Goal: Find specific page/section: Find specific page/section

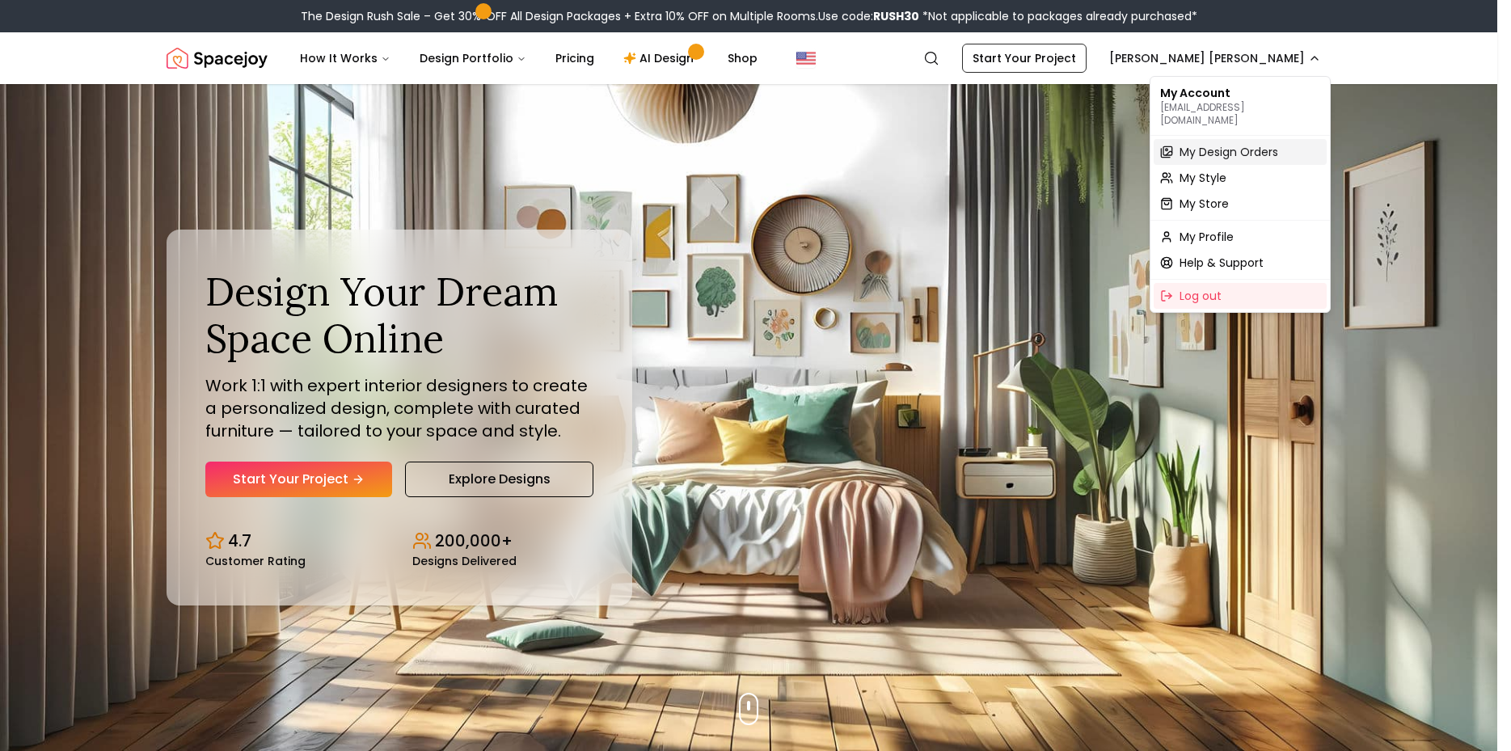
click at [1234, 144] on span "My Design Orders" at bounding box center [1228, 152] width 99 height 16
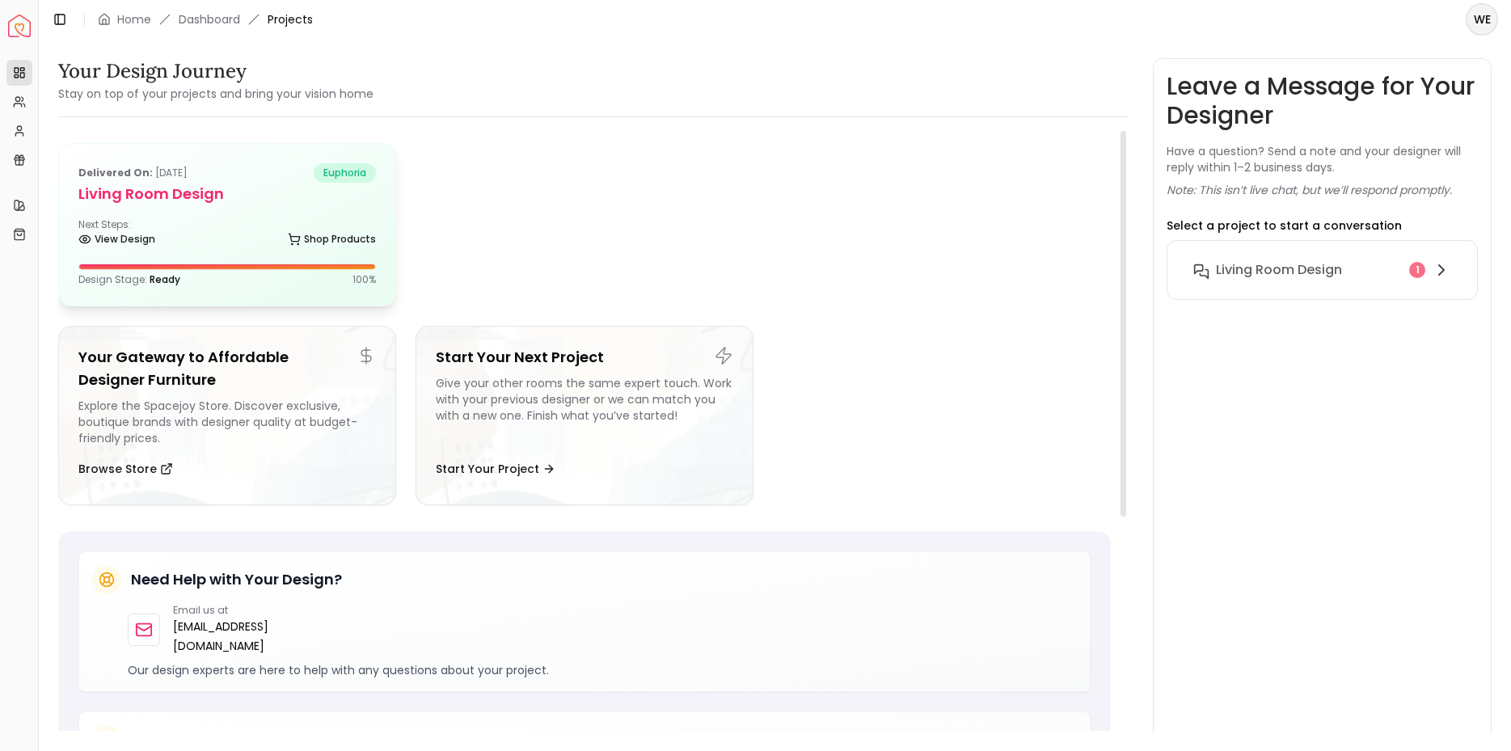
click at [230, 223] on div "Next Steps: View Design Shop Products" at bounding box center [226, 234] width 297 height 32
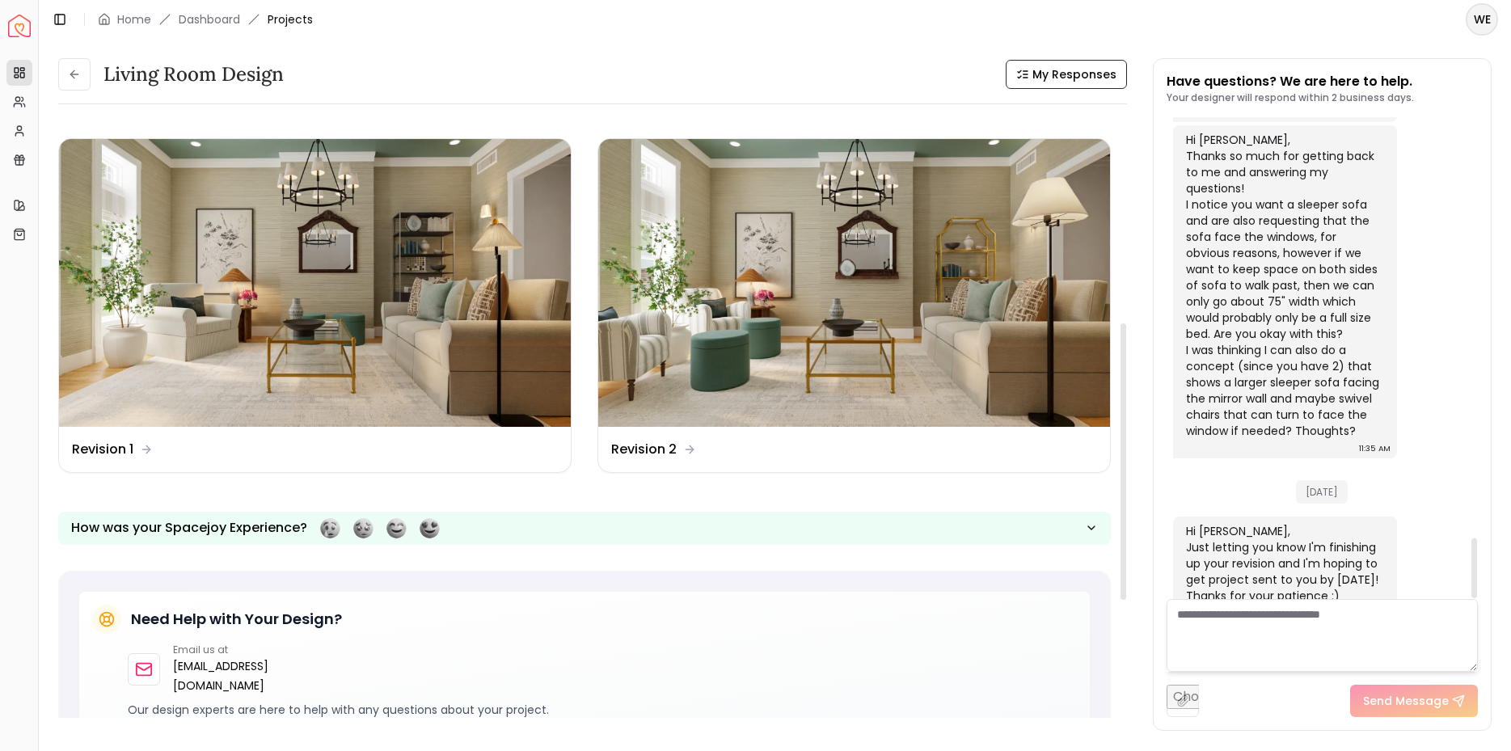
scroll to position [446, 0]
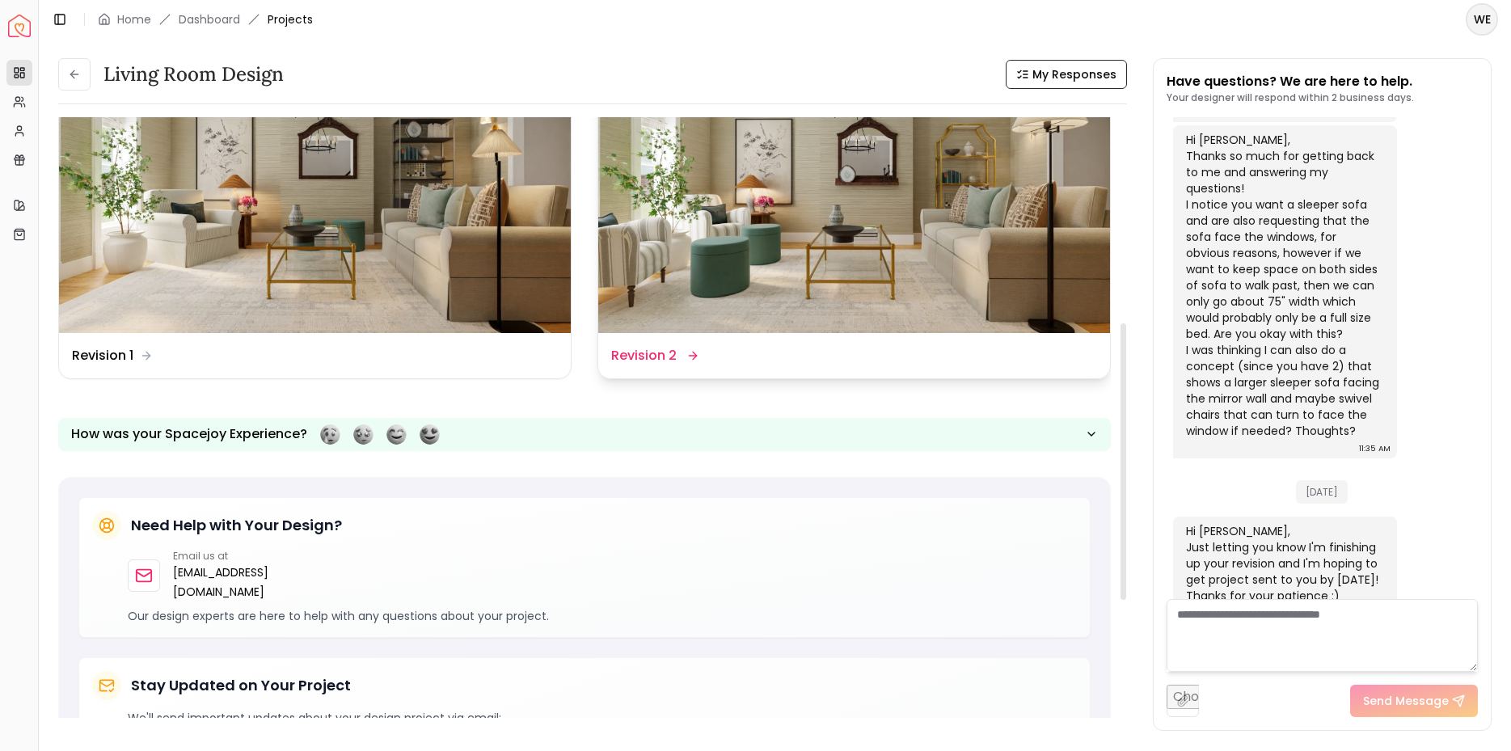
click at [812, 220] on img at bounding box center [854, 189] width 512 height 288
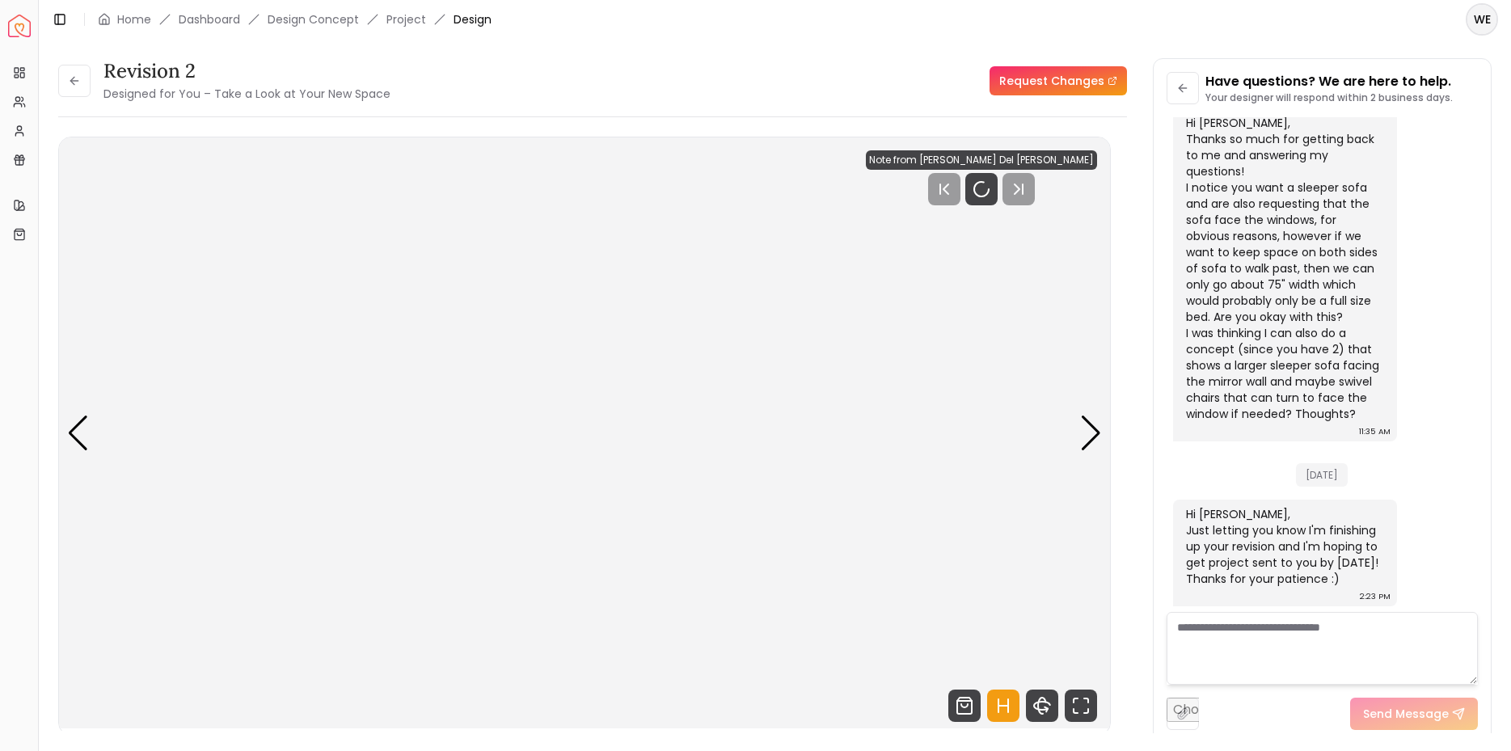
scroll to position [3357, 0]
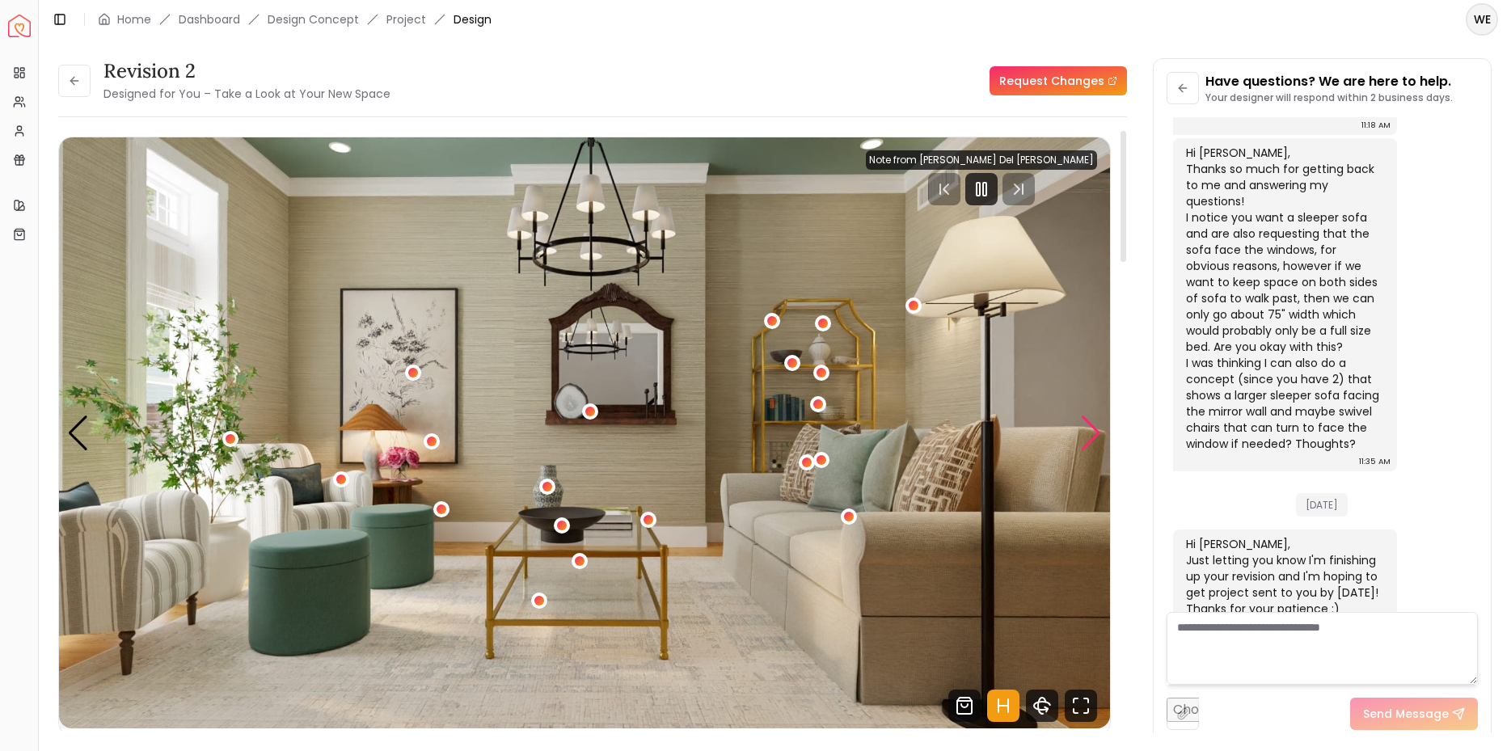
click at [1090, 432] on div "Next slide" at bounding box center [1091, 433] width 22 height 36
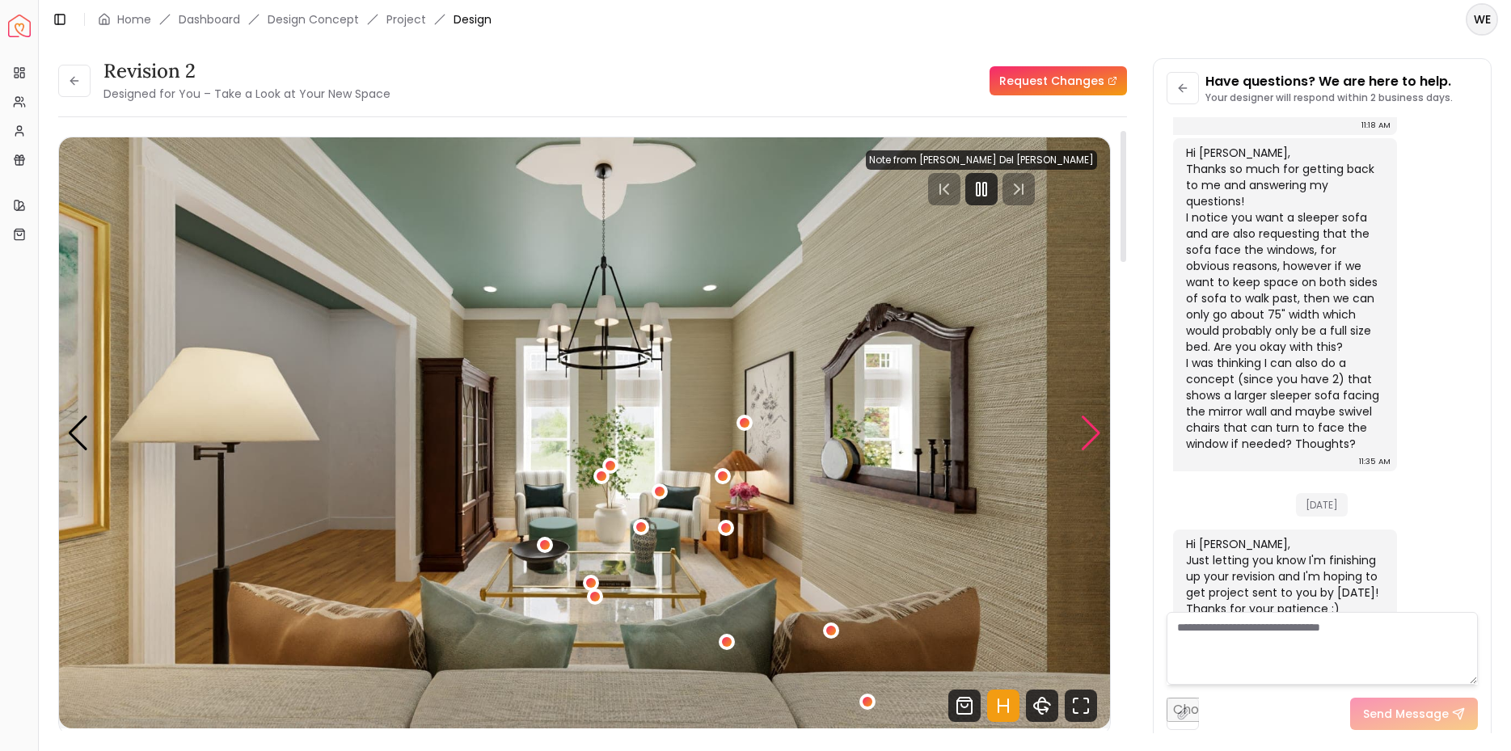
click at [1094, 434] on div "Next slide" at bounding box center [1091, 433] width 22 height 36
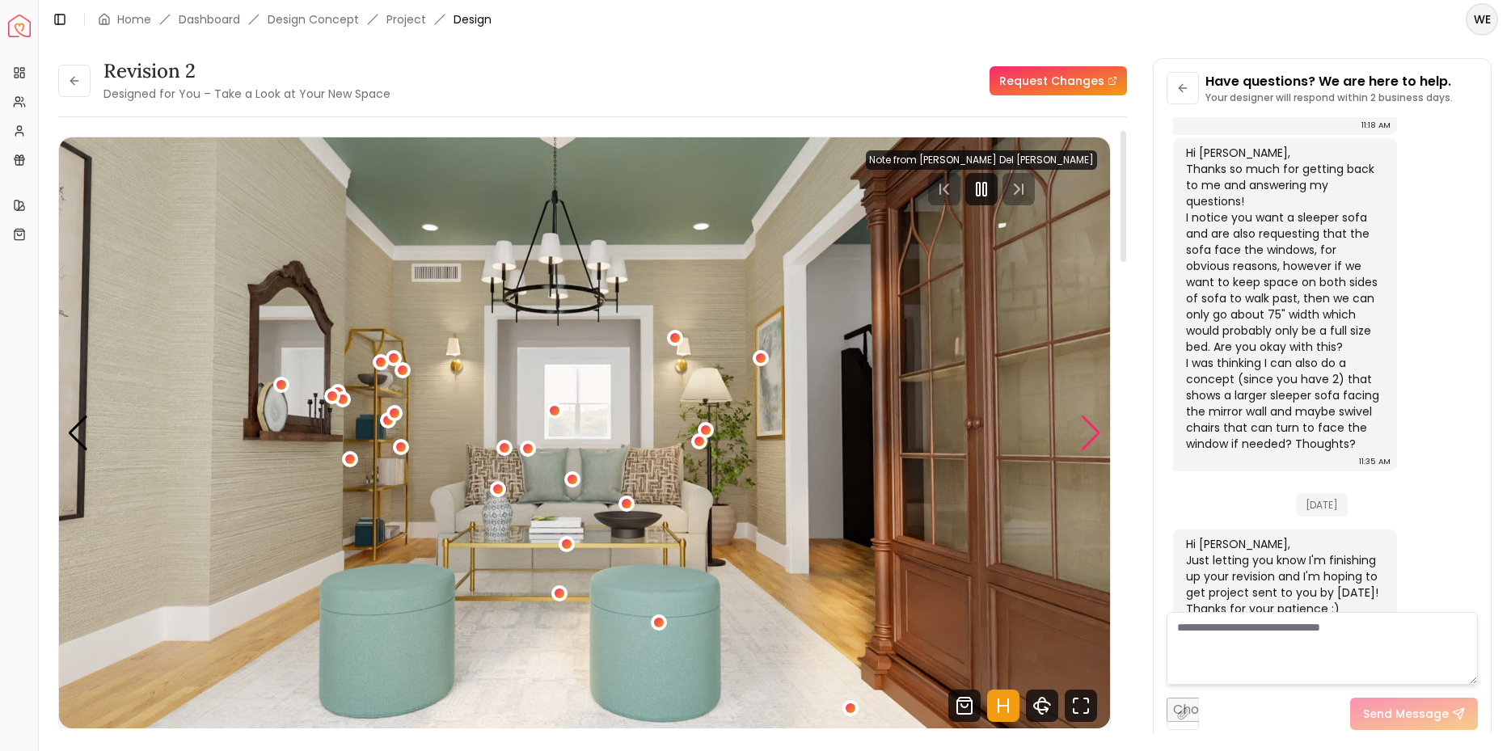
click at [1094, 434] on div "Next slide" at bounding box center [1091, 433] width 22 height 36
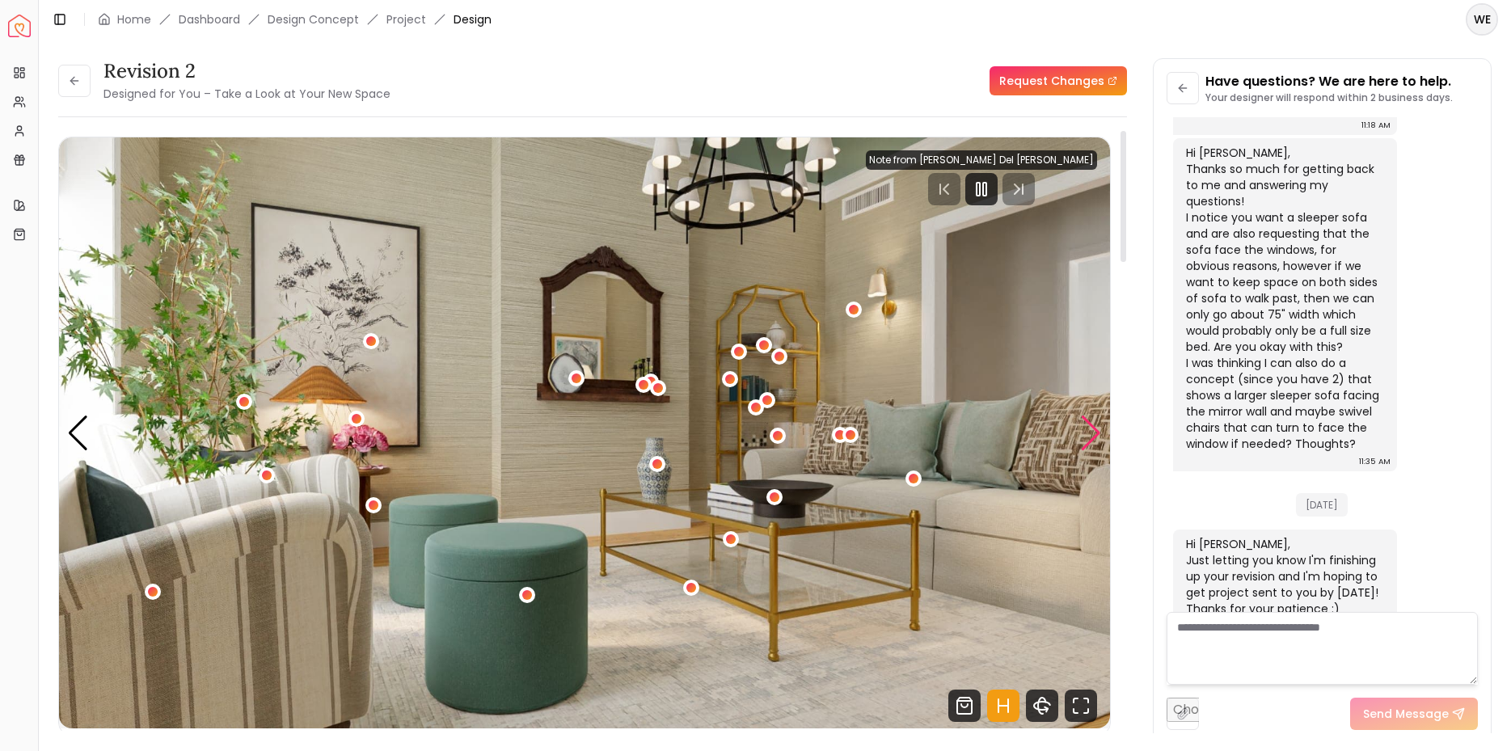
click at [1094, 434] on div "Next slide" at bounding box center [1091, 433] width 22 height 36
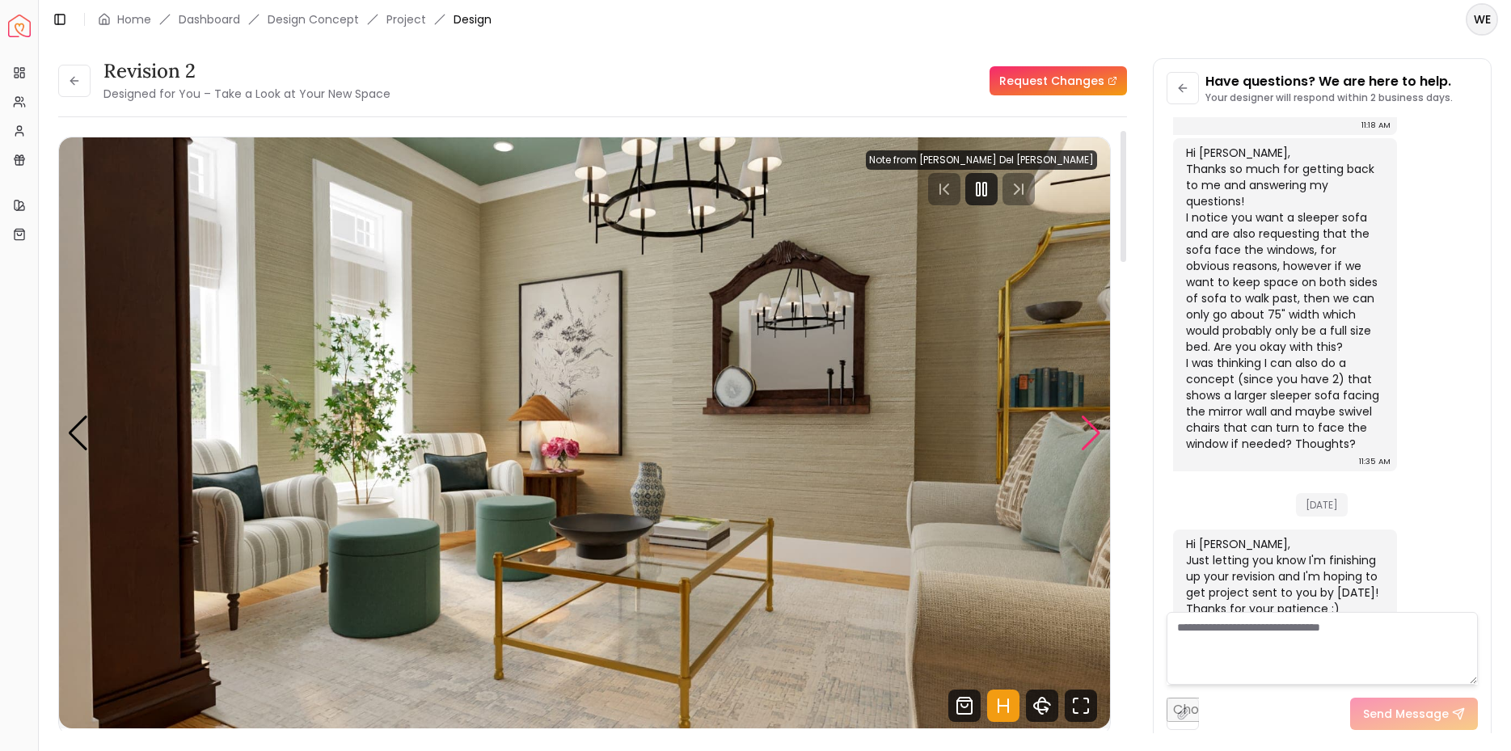
click at [1094, 434] on div "Next slide" at bounding box center [1091, 433] width 22 height 36
